Goal: Navigation & Orientation: Find specific page/section

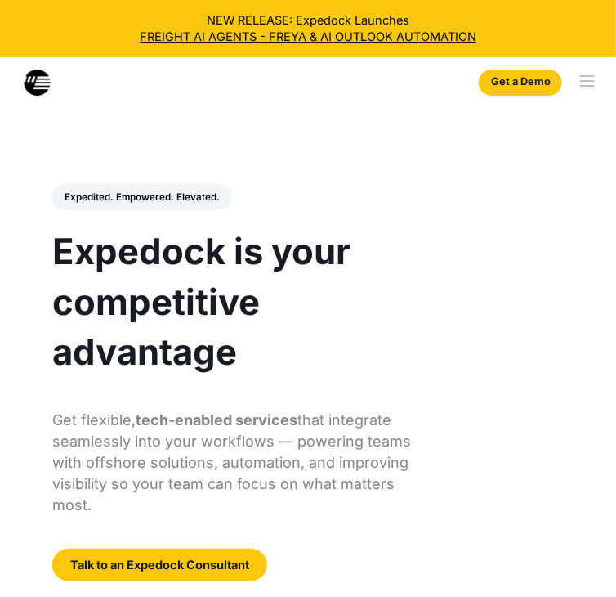
select select
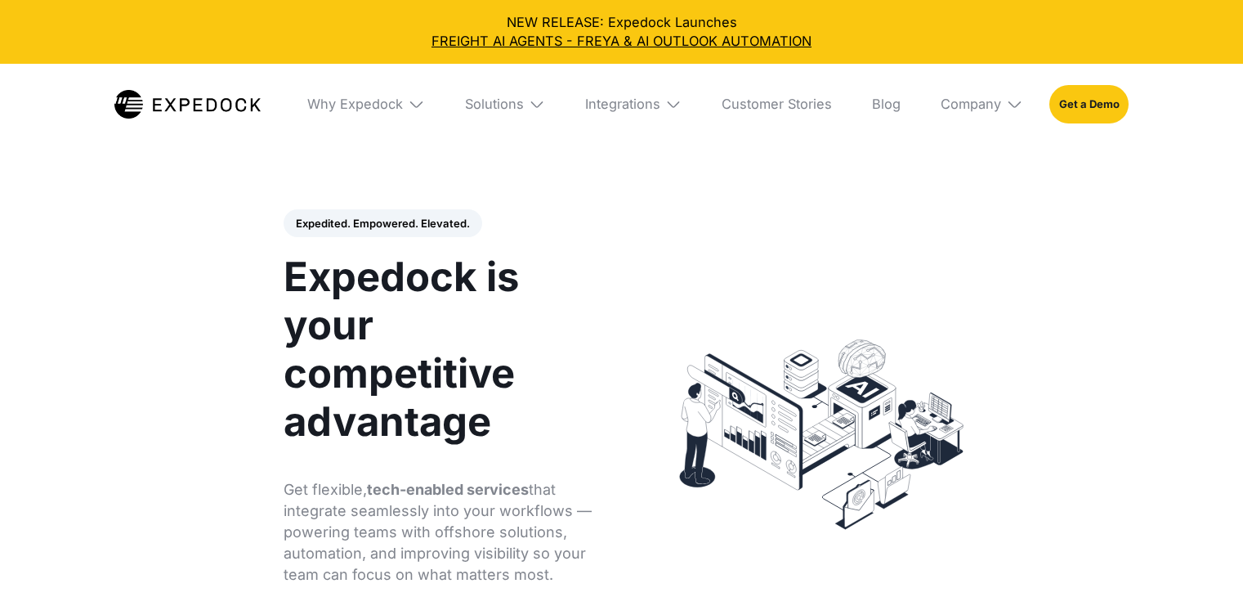
select select
click at [478, 109] on div "Solutions" at bounding box center [494, 104] width 59 height 16
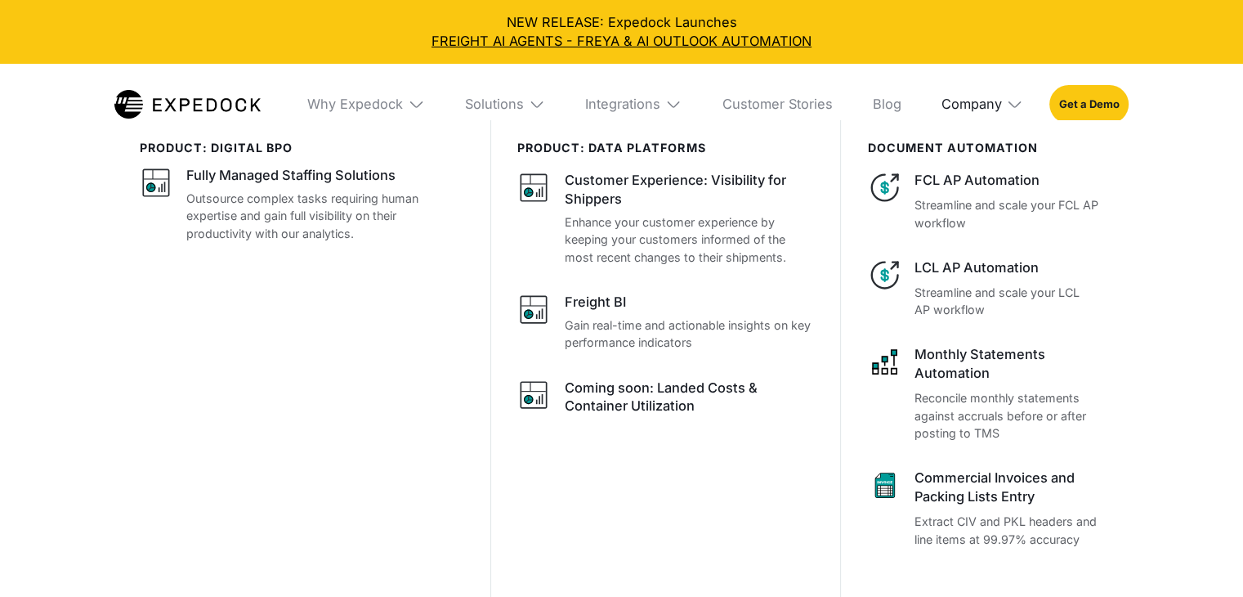
click at [996, 101] on div "Company" at bounding box center [971, 104] width 60 height 16
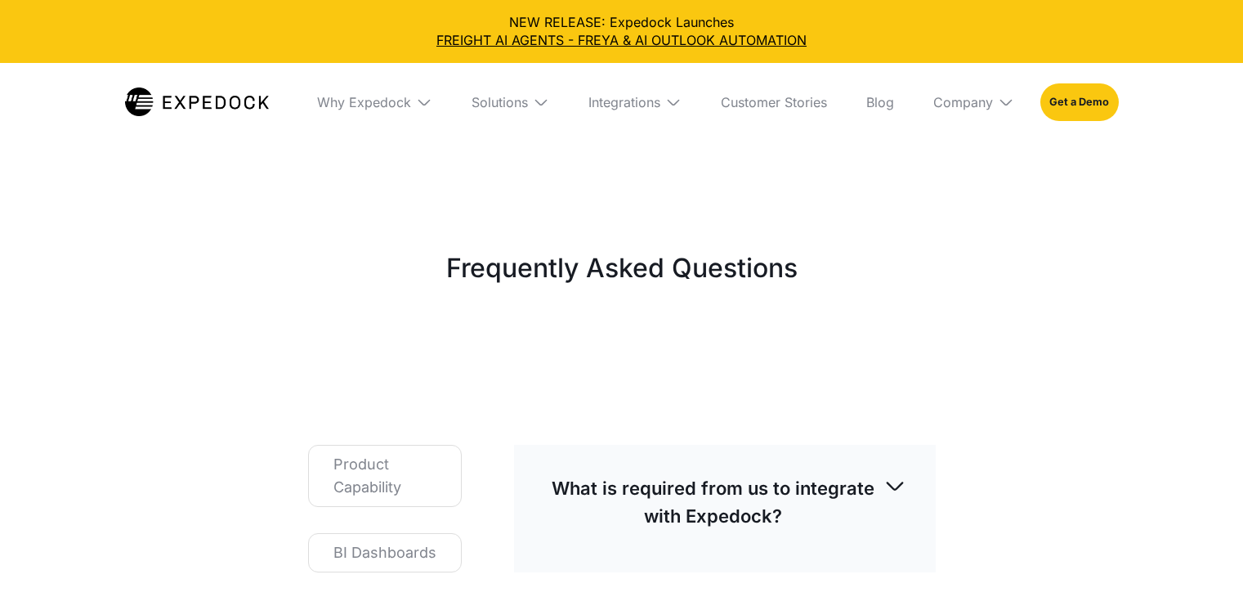
select select
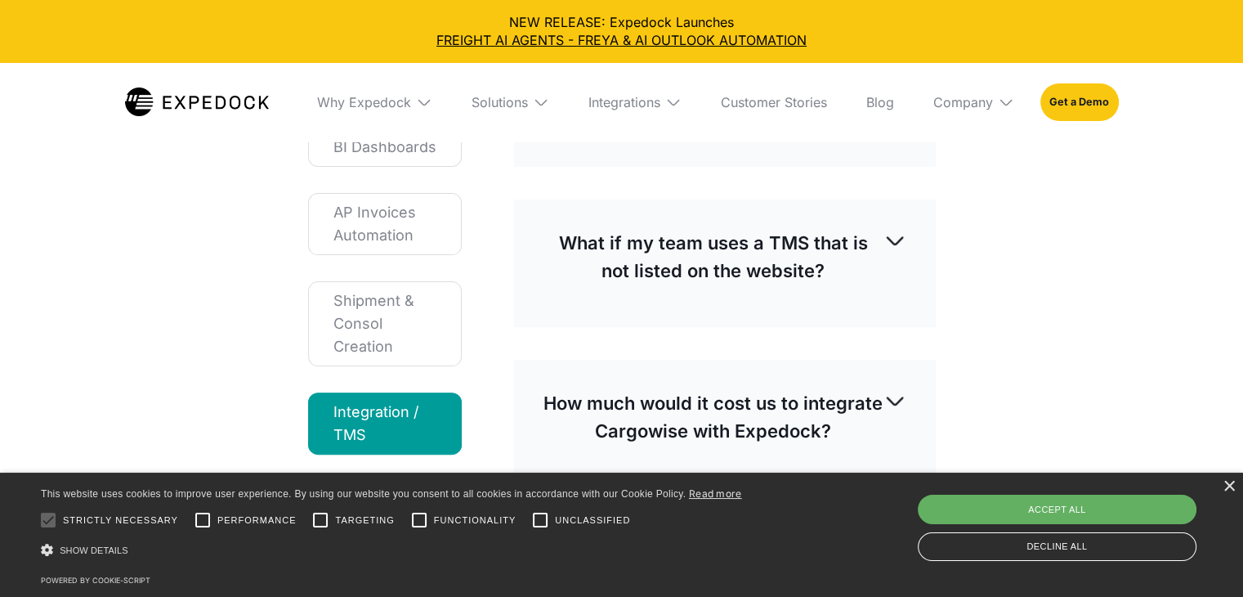
click at [1125, 513] on div "Accept all" at bounding box center [1057, 509] width 279 height 29
checkbox input "true"
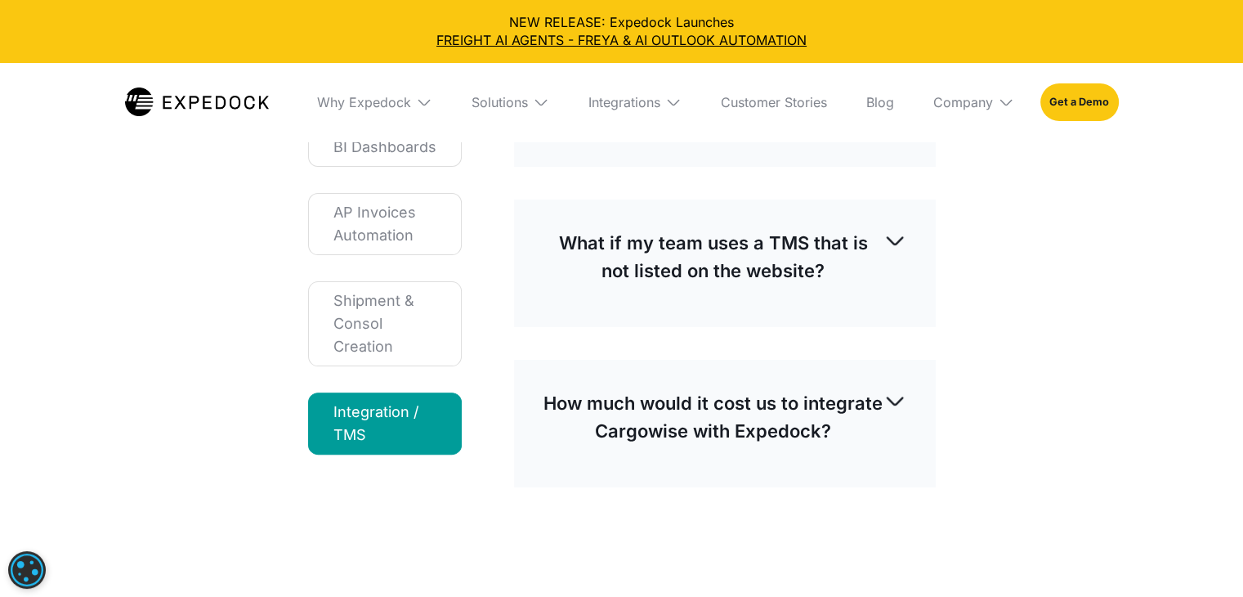
click at [995, 481] on div "Frequently Asked Questions Product Capability BI Dashboards AP Invoices Automat…" at bounding box center [621, 165] width 1243 height 906
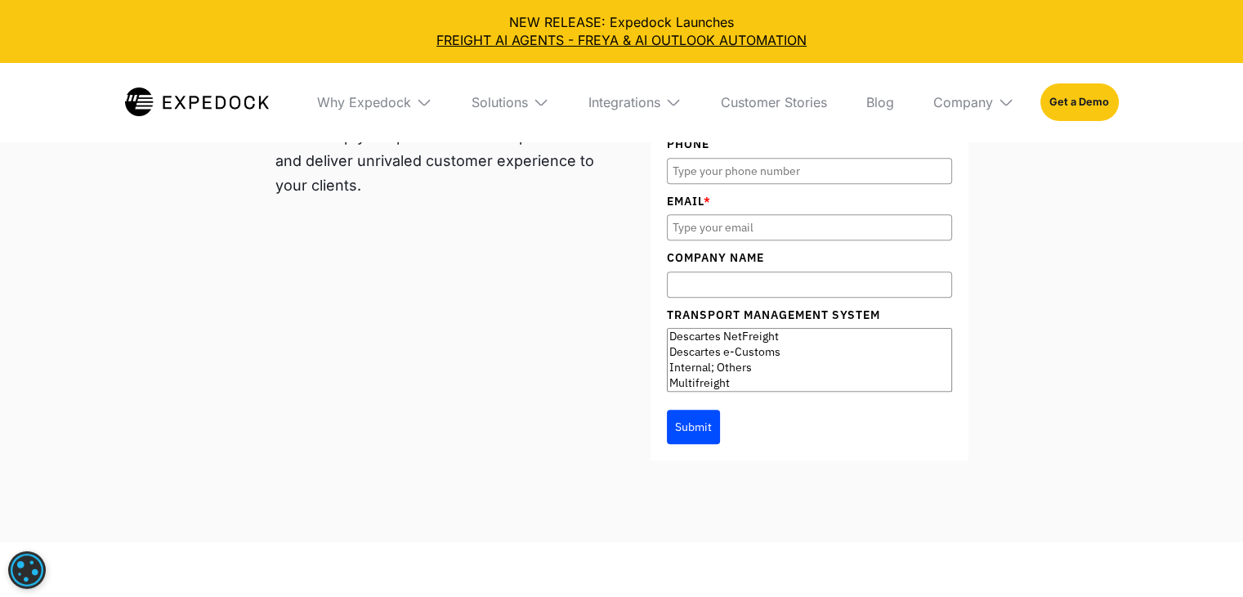
scroll to position [0, 0]
select select "Descartes"
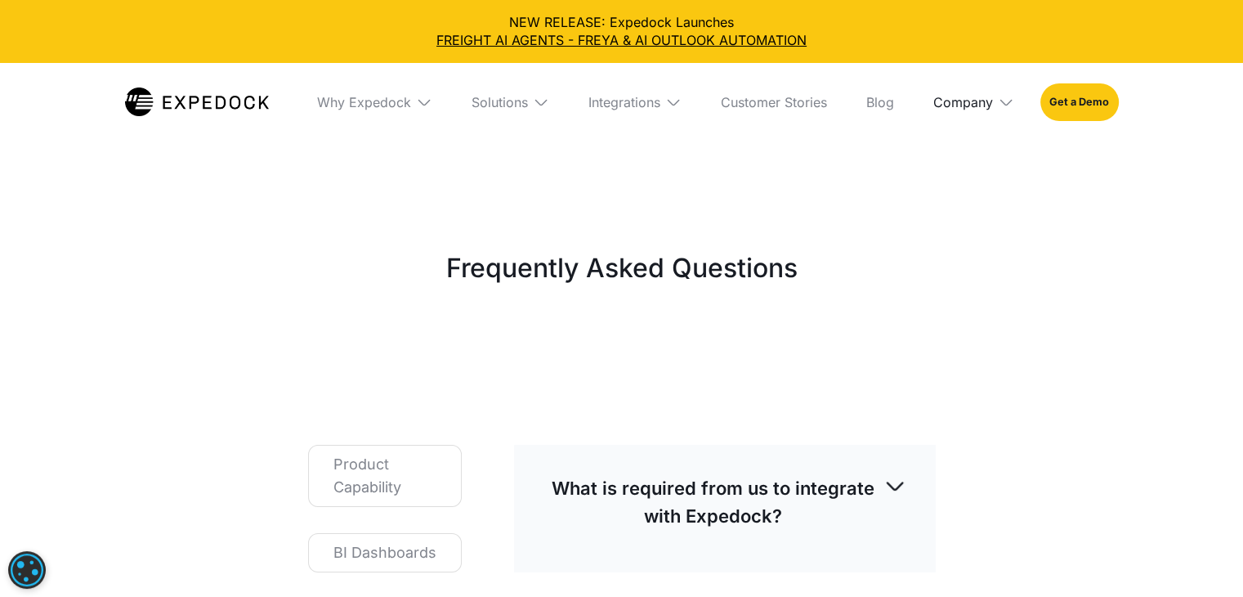
click at [964, 99] on div "Company" at bounding box center [964, 102] width 60 height 16
click at [953, 166] on link "About Us" at bounding box center [973, 162] width 107 height 43
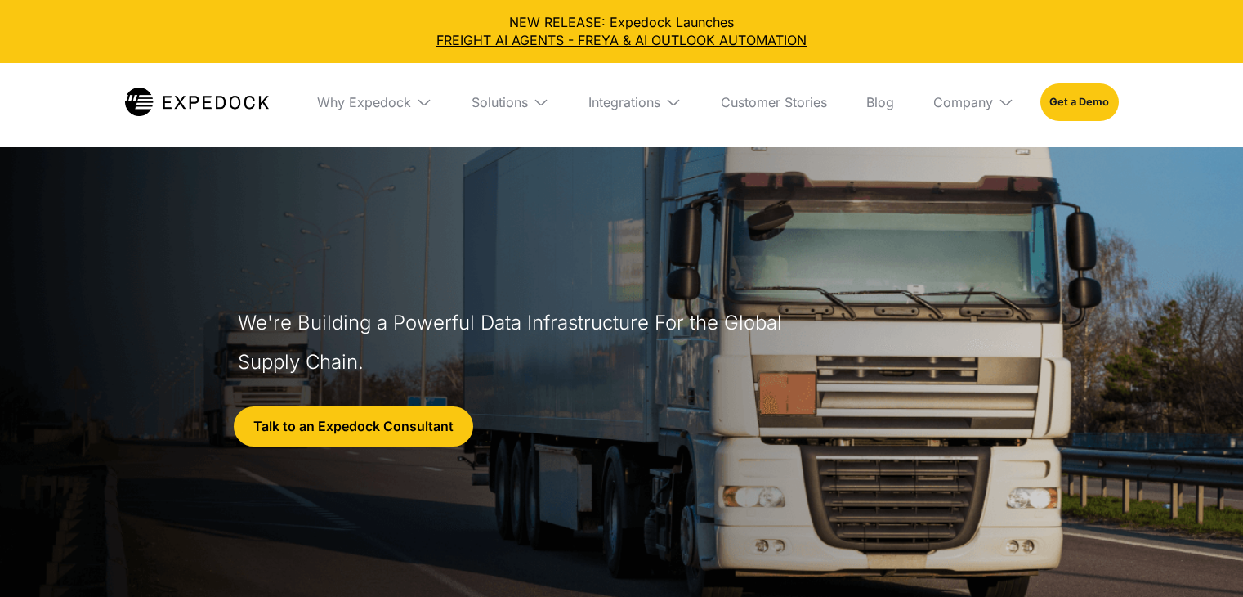
select select
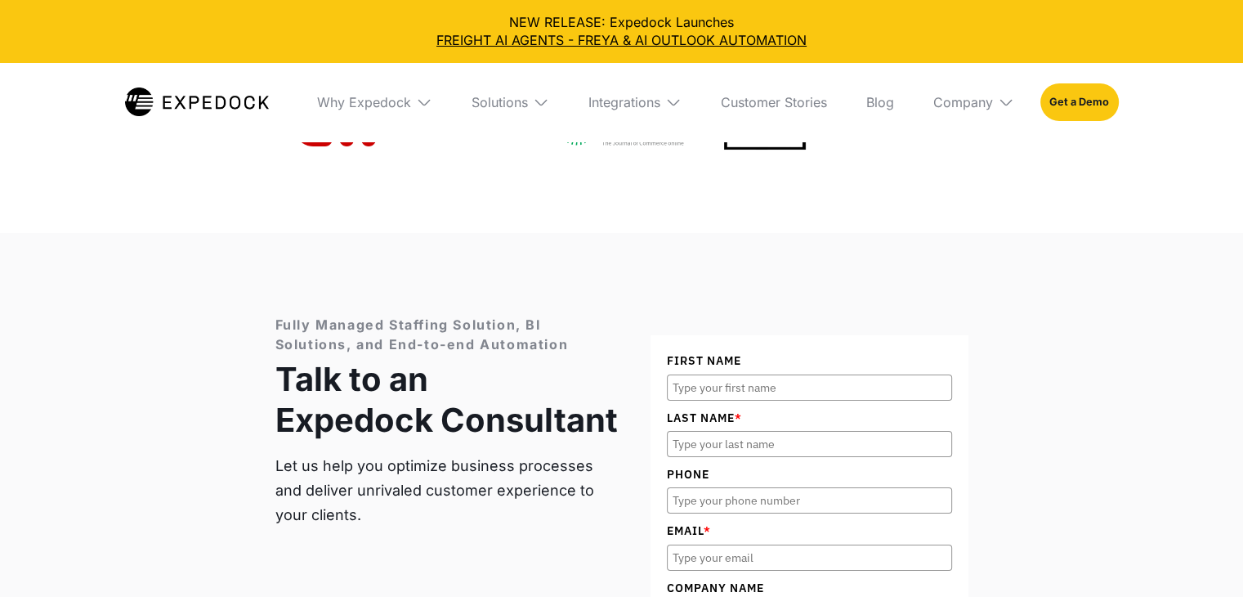
scroll to position [6372, 0]
